Goal: Information Seeking & Learning: Learn about a topic

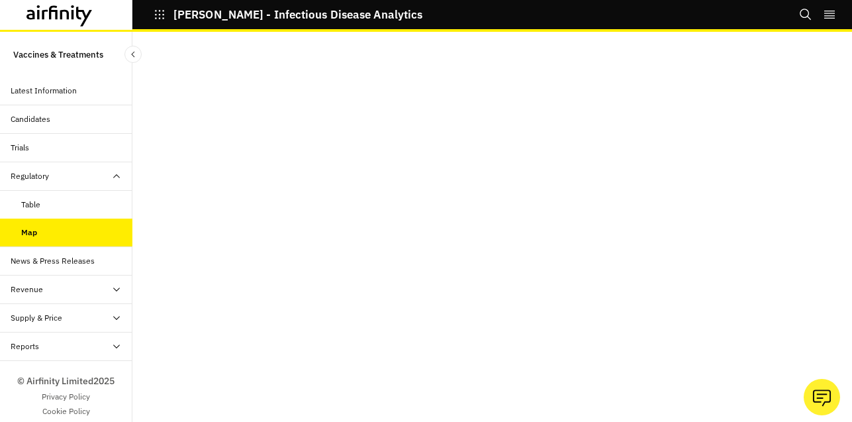
click at [57, 288] on div "Revenue" at bounding box center [72, 289] width 122 height 12
click at [81, 262] on div "News & Press Releases" at bounding box center [53, 261] width 84 height 12
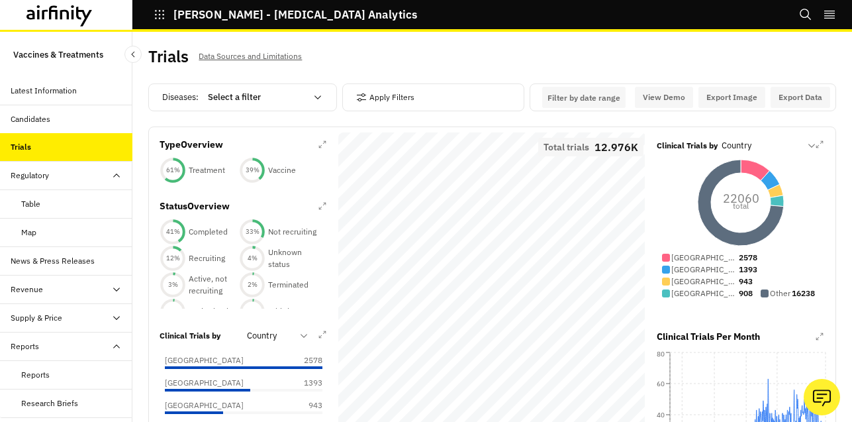
click at [60, 95] on div "Latest Information" at bounding box center [44, 91] width 66 height 12
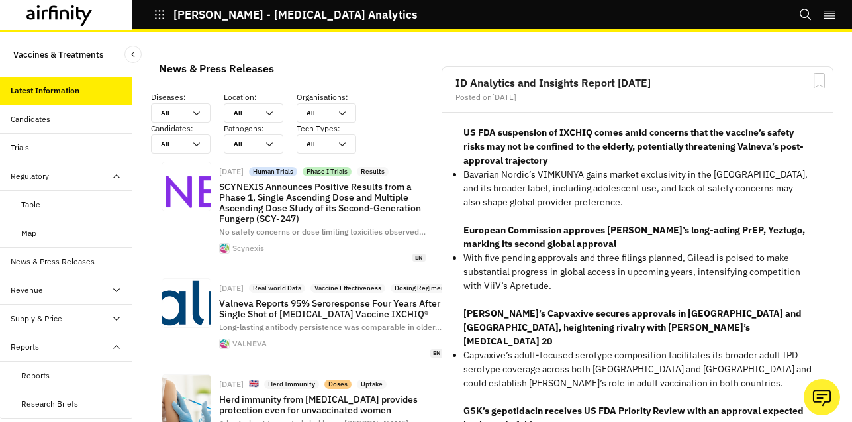
click at [58, 123] on div "Candidates" at bounding box center [72, 119] width 122 height 12
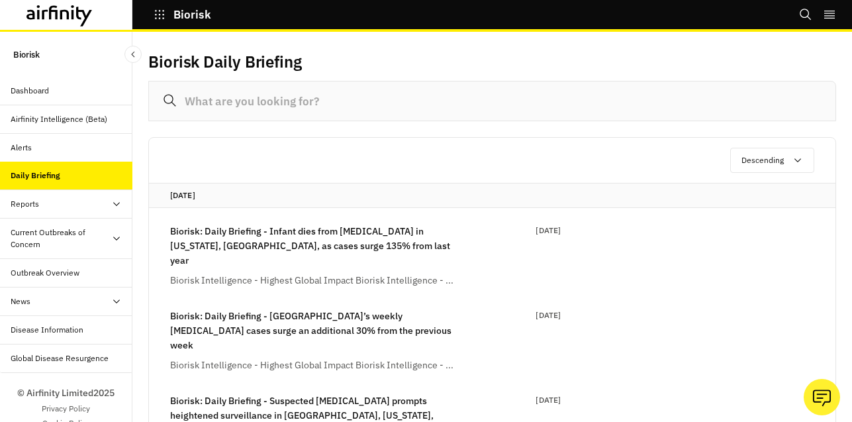
click at [66, 208] on div "Reports" at bounding box center [72, 204] width 122 height 12
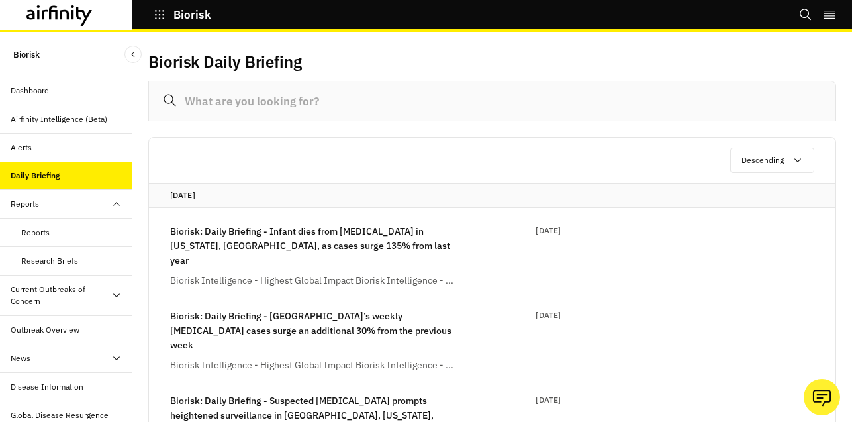
scroll to position [21, 0]
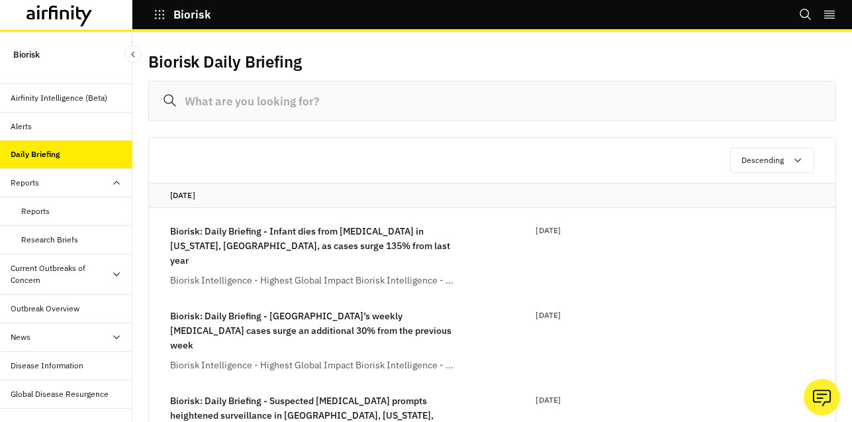
click at [93, 272] on div "Current Outbreaks of Concern" at bounding box center [61, 274] width 101 height 24
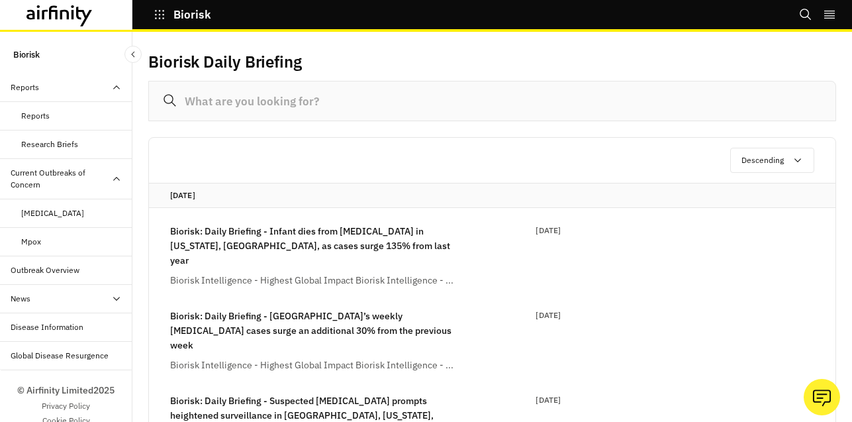
scroll to position [134, 0]
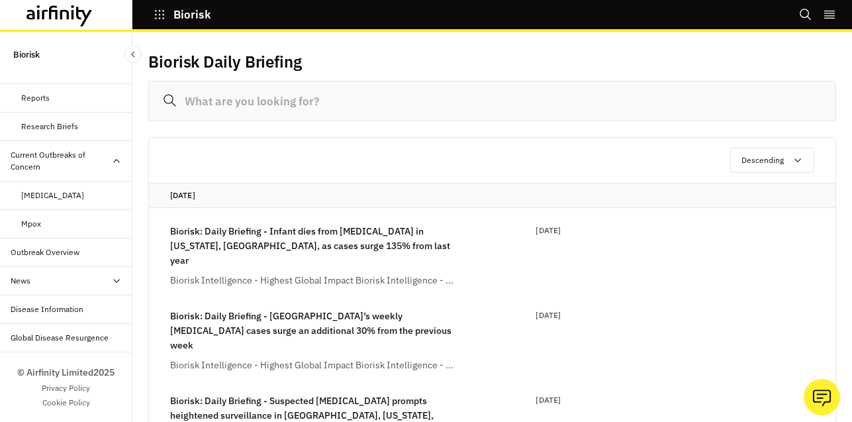
click at [79, 248] on div "Outbreak Overview" at bounding box center [72, 252] width 122 height 12
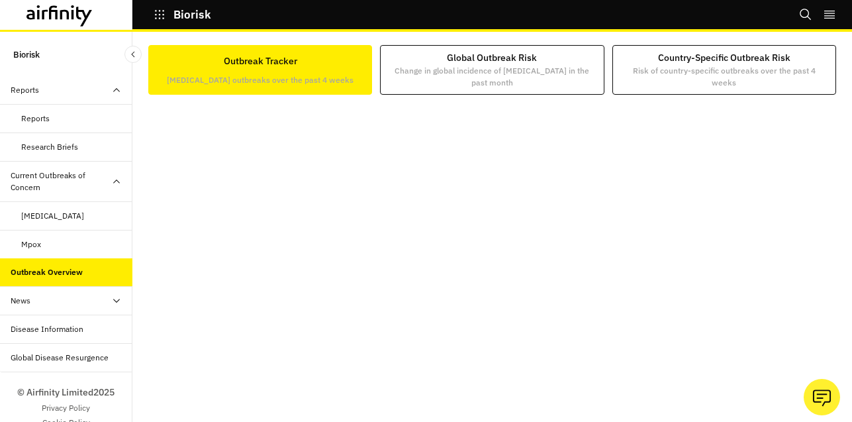
scroll to position [108, 0]
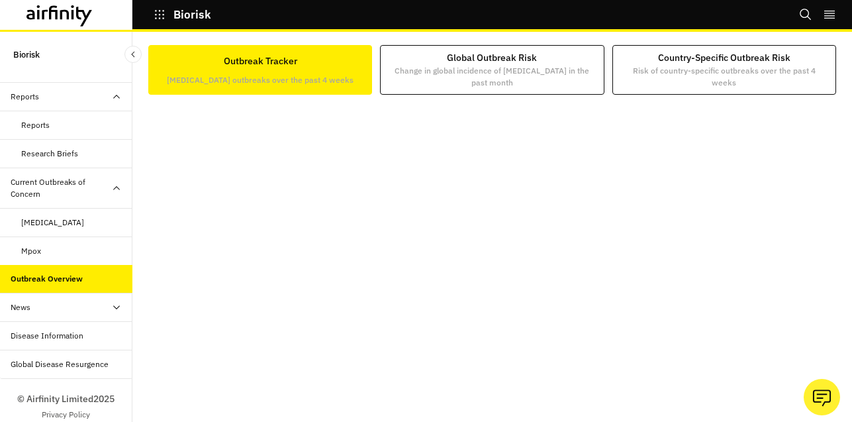
click at [63, 199] on div "Current Outbreaks of Concern" at bounding box center [61, 188] width 101 height 24
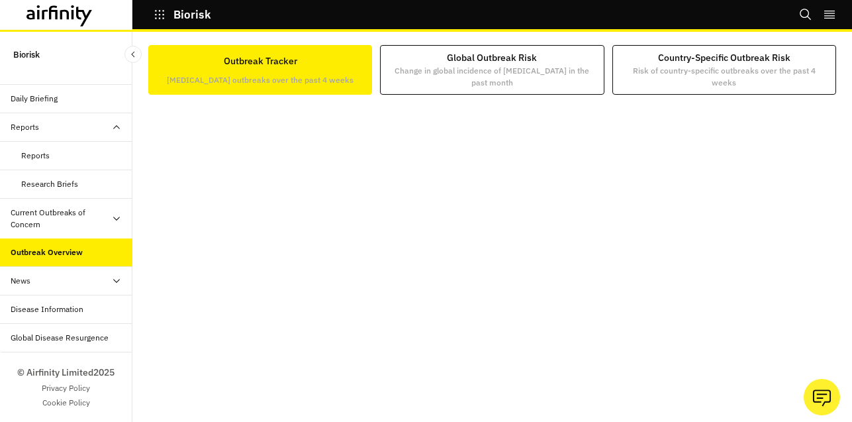
scroll to position [0, 0]
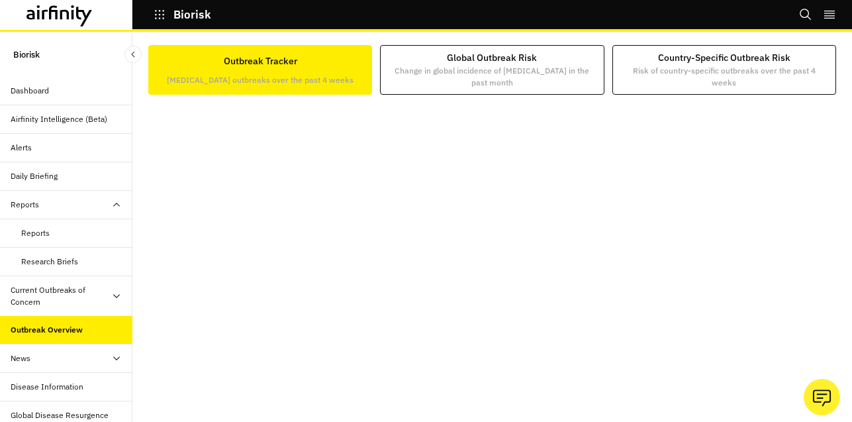
click at [118, 200] on icon at bounding box center [116, 204] width 11 height 11
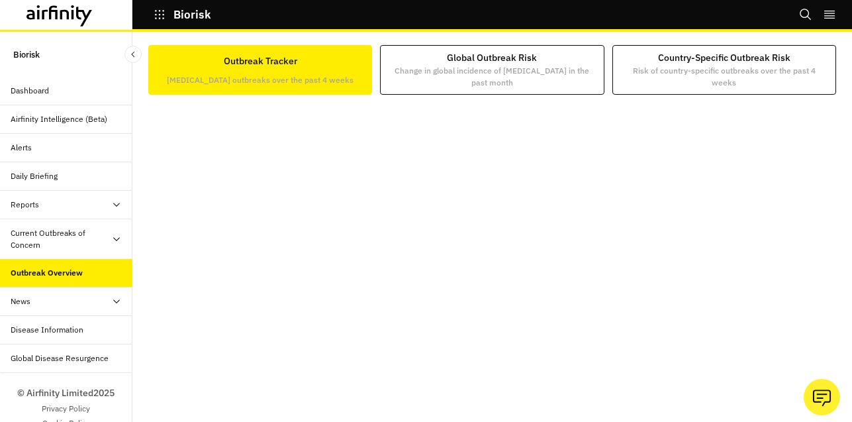
scroll to position [21, 0]
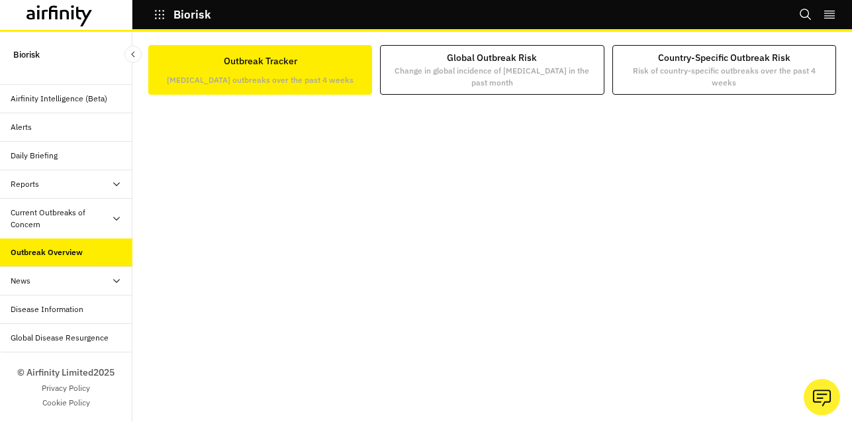
click at [93, 305] on div "Disease Information" at bounding box center [72, 309] width 122 height 12
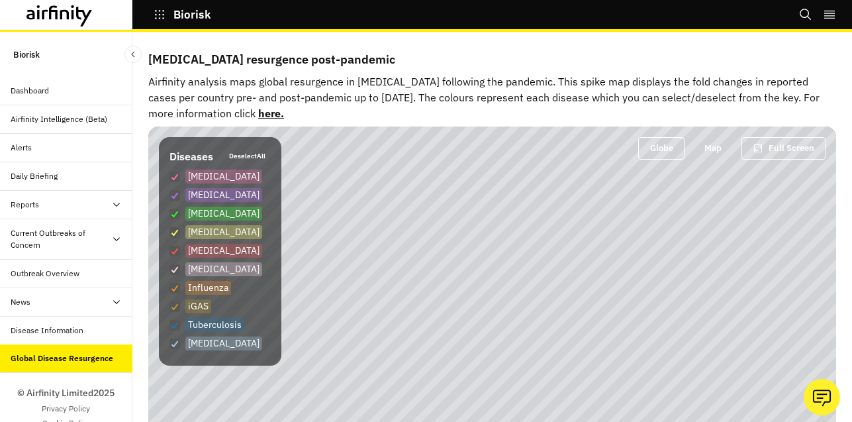
click at [162, 18] on icon "button" at bounding box center [160, 15] width 12 height 12
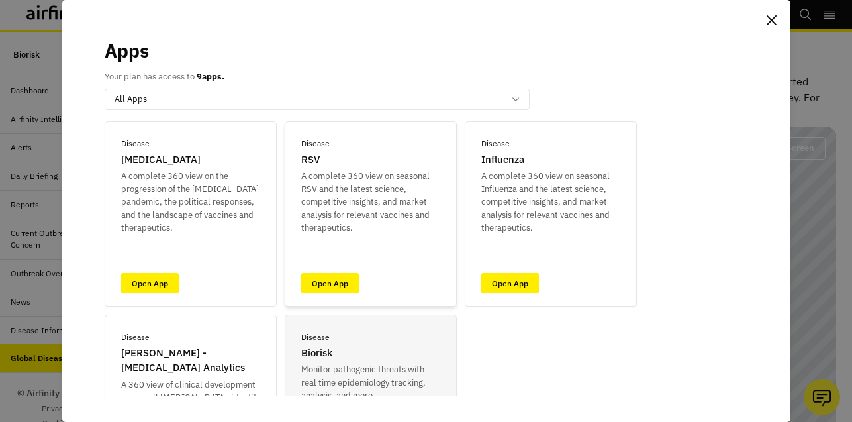
scroll to position [33, 0]
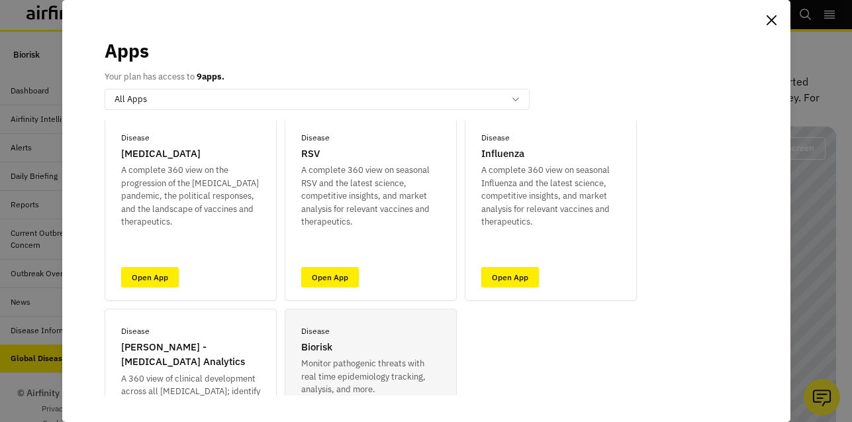
click at [33, 308] on div "Apps Your plan has access to 9 apps. option All Apps, selected. Select is focus…" at bounding box center [426, 211] width 852 height 422
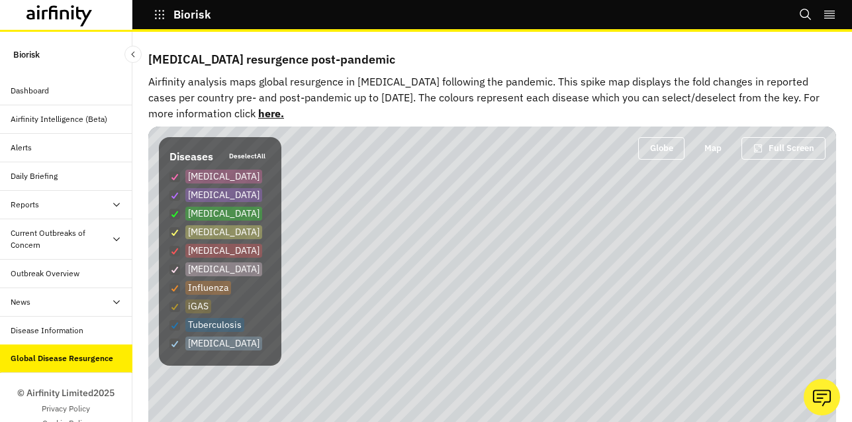
click at [160, 13] on icon "button" at bounding box center [160, 15] width 12 height 12
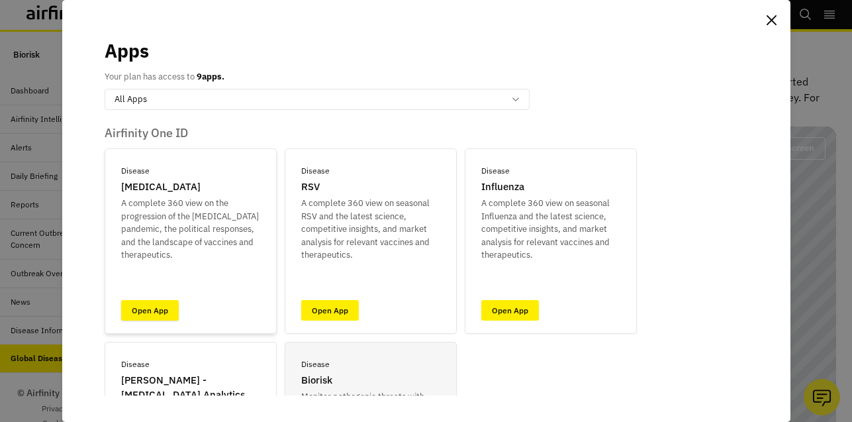
click at [151, 310] on link "Open App" at bounding box center [150, 310] width 58 height 21
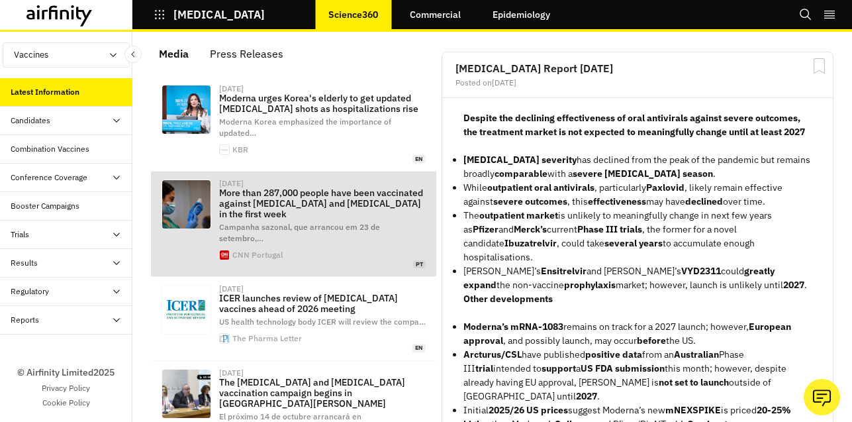
scroll to position [26, 0]
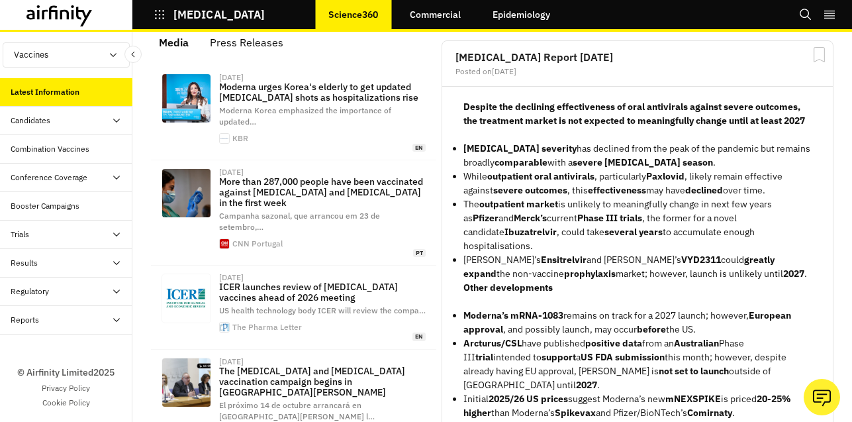
click at [116, 287] on icon at bounding box center [116, 291] width 11 height 11
click at [117, 265] on icon at bounding box center [116, 263] width 11 height 11
click at [70, 336] on div "Updated Vaccine Effectiveness" at bounding box center [71, 338] width 101 height 24
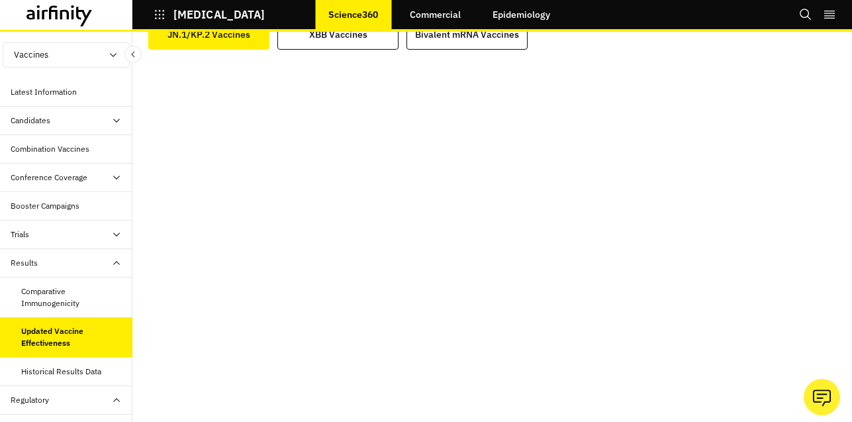
scroll to position [1, 0]
click at [69, 295] on div "Comparative Immunogenicity" at bounding box center [71, 297] width 101 height 24
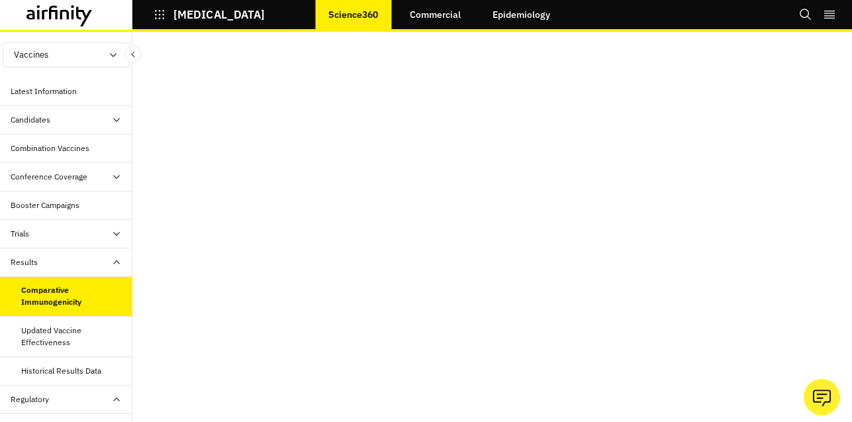
click at [95, 260] on div "Results" at bounding box center [72, 262] width 122 height 12
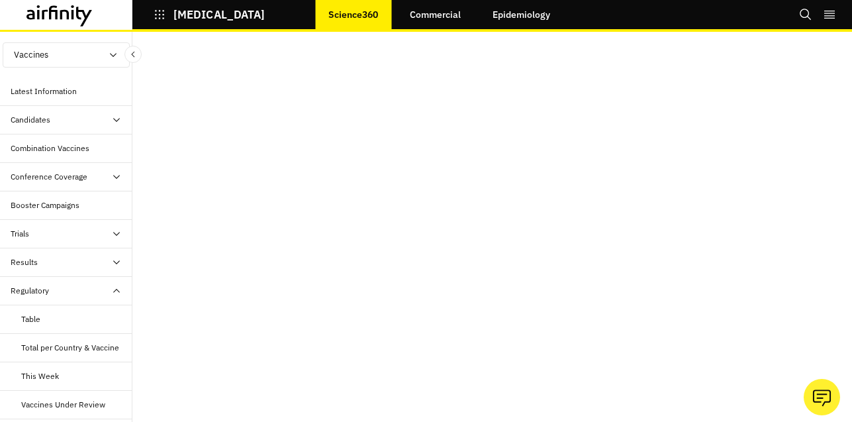
click at [114, 291] on icon at bounding box center [116, 290] width 11 height 11
click at [117, 260] on icon at bounding box center [116, 263] width 11 height 11
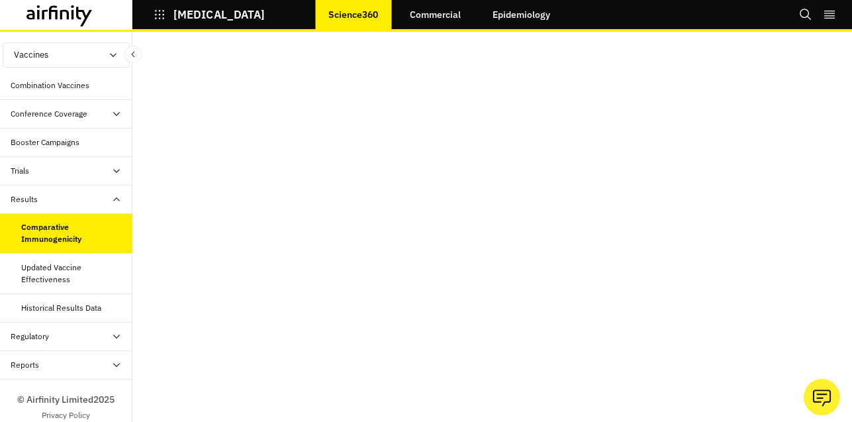
scroll to position [90, 0]
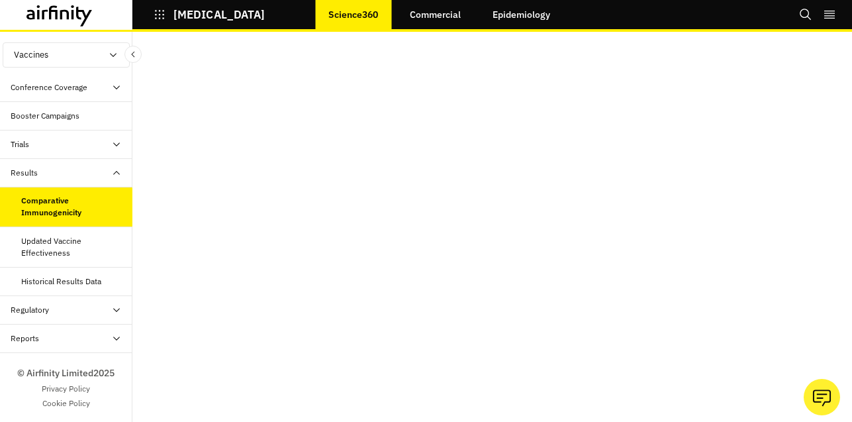
click at [89, 283] on div "Historical Results Data" at bounding box center [61, 282] width 80 height 12
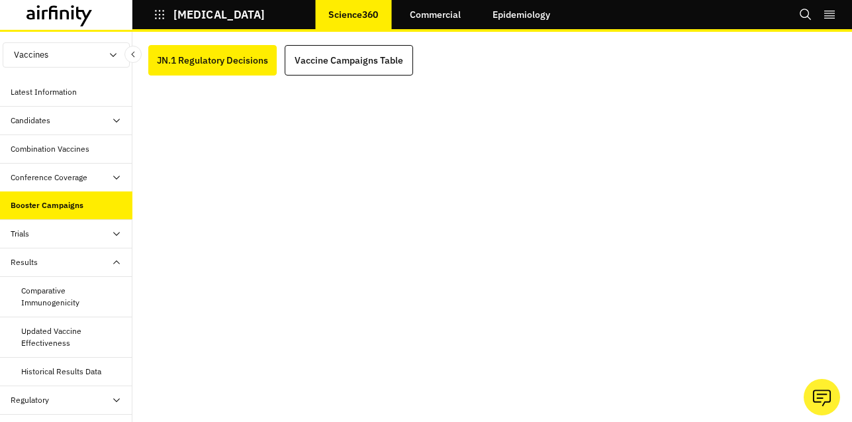
scroll to position [26, 0]
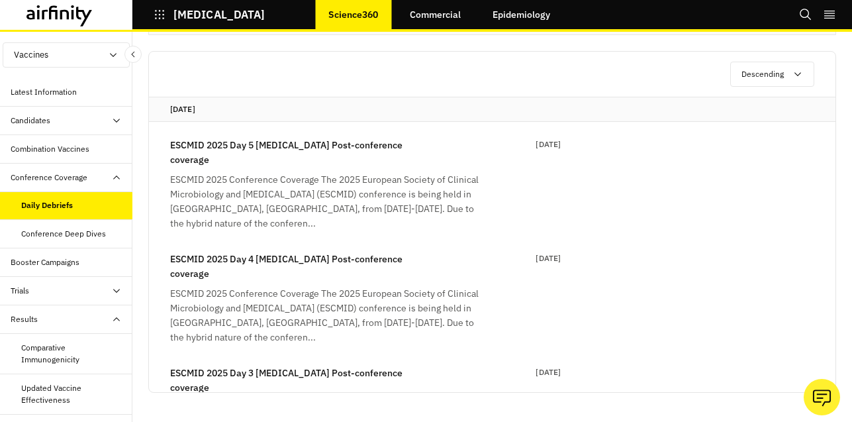
click at [52, 156] on div "Combination Vaccines" at bounding box center [66, 149] width 132 height 28
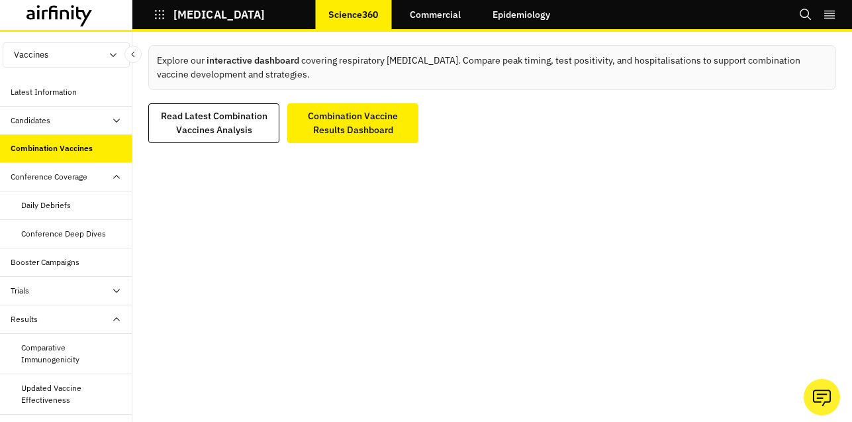
click at [165, 18] on icon "button" at bounding box center [160, 15] width 12 height 12
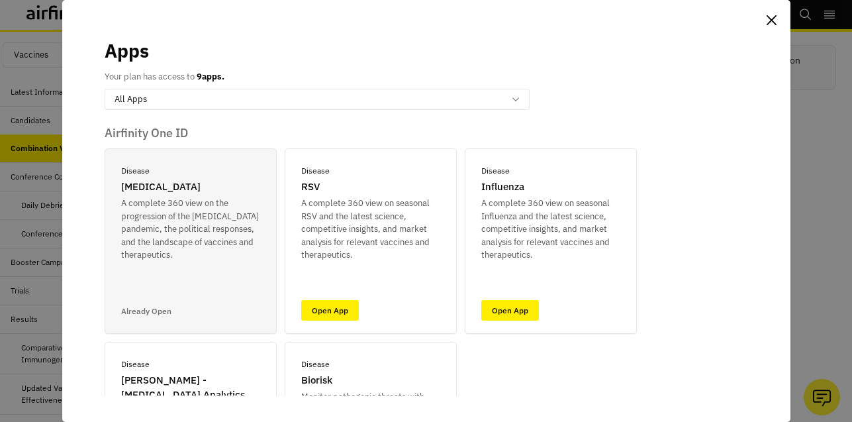
click at [24, 83] on div "Apps Your plan has access to 9 apps. All Apps Airfinity One ID Disease [MEDICAL…" at bounding box center [426, 211] width 852 height 422
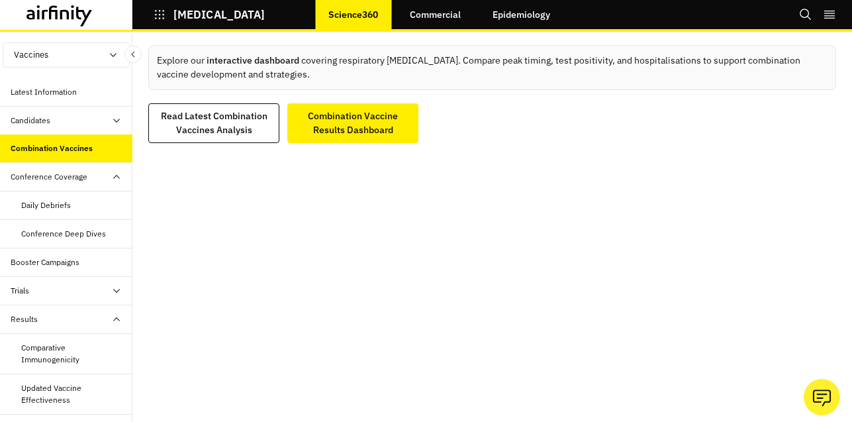
click at [67, 95] on div "Latest Information" at bounding box center [44, 92] width 66 height 12
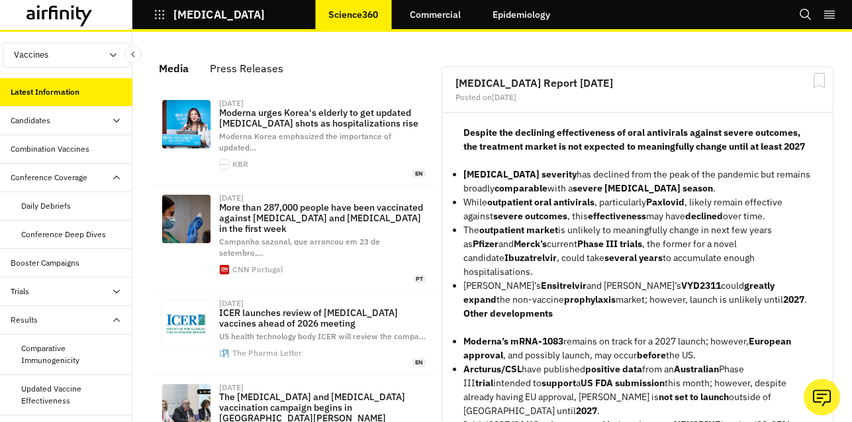
scroll to position [951, 397]
click at [53, 122] on div "Candidates" at bounding box center [72, 121] width 122 height 12
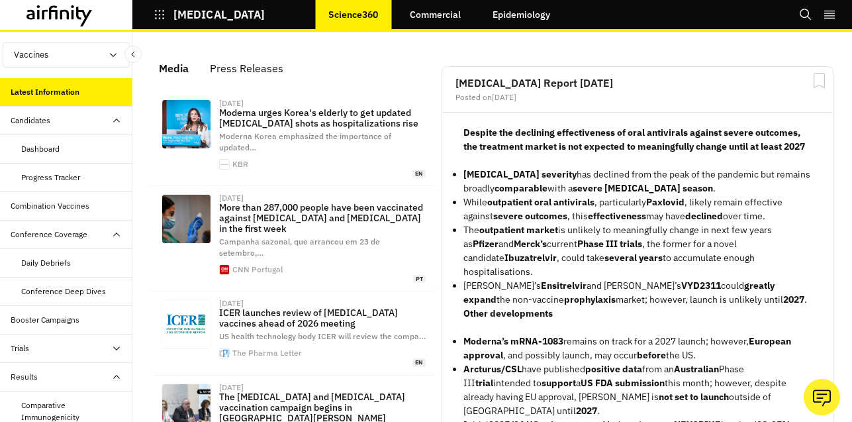
click at [58, 152] on div "Dashboard" at bounding box center [40, 149] width 38 height 12
